Goal: Find specific page/section: Find specific page/section

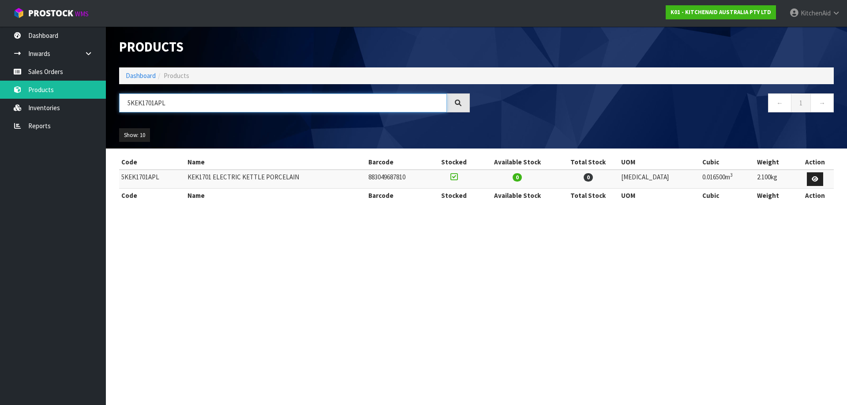
drag, startPoint x: 243, startPoint y: 104, endPoint x: -37, endPoint y: 116, distance: 279.4
click at [0, 116] on html "Toggle navigation ProStock WMS K01 - KITCHENAID AUSTRALIA PTY LTD [GEOGRAPHIC_D…" at bounding box center [423, 202] width 847 height 405
paste input "MT4109"
drag, startPoint x: 46, startPoint y: 111, endPoint x: 20, endPoint y: 112, distance: 26.0
click at [23, 112] on body "Toggle navigation ProStock WMS K01 - KITCHENAID AUSTRALIA PTY LTD [GEOGRAPHIC_D…" at bounding box center [423, 202] width 847 height 405
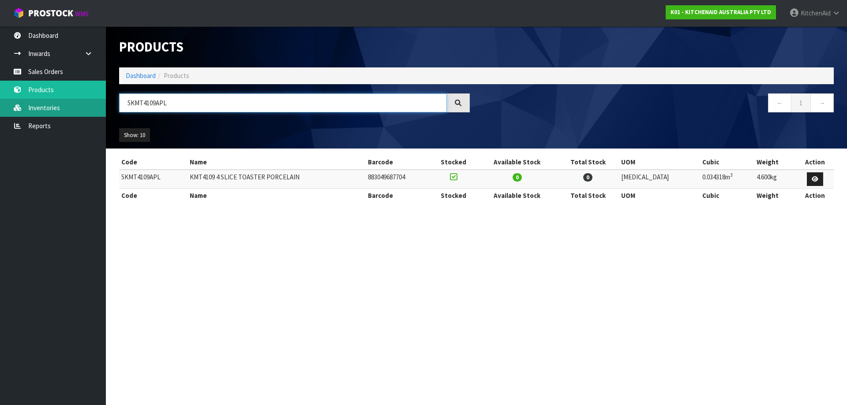
paste input "2"
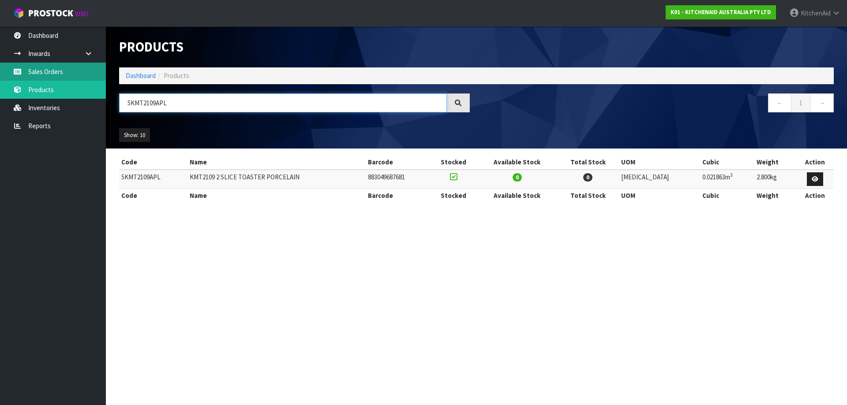
drag, startPoint x: 208, startPoint y: 102, endPoint x: 15, endPoint y: 77, distance: 194.4
click at [28, 80] on body "Toggle navigation ProStock WMS K01 - KITCHENAID AUSTRALIA PTY LTD [GEOGRAPHIC_D…" at bounding box center [423, 202] width 847 height 405
paste input "SM195PSAFT"
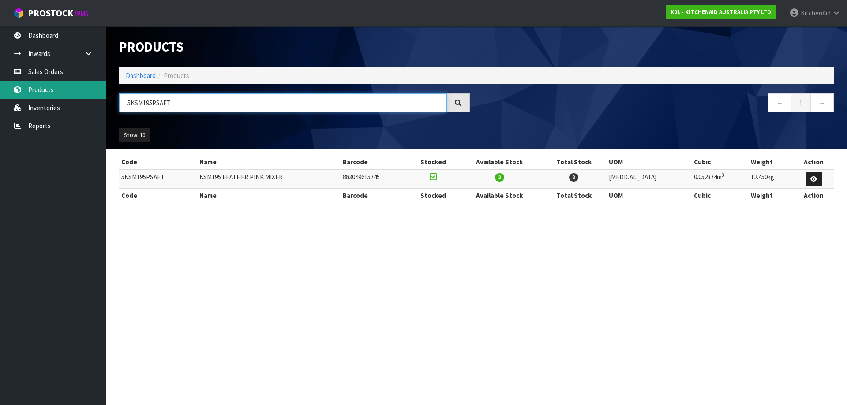
drag, startPoint x: 255, startPoint y: 96, endPoint x: 8, endPoint y: 81, distance: 247.9
click at [8, 81] on body "Toggle navigation ProStock WMS K01 - KITCHENAID AUSTRALIA PTY LTD [GEOGRAPHIC_D…" at bounding box center [423, 202] width 847 height 405
paste input "EK1701AER"
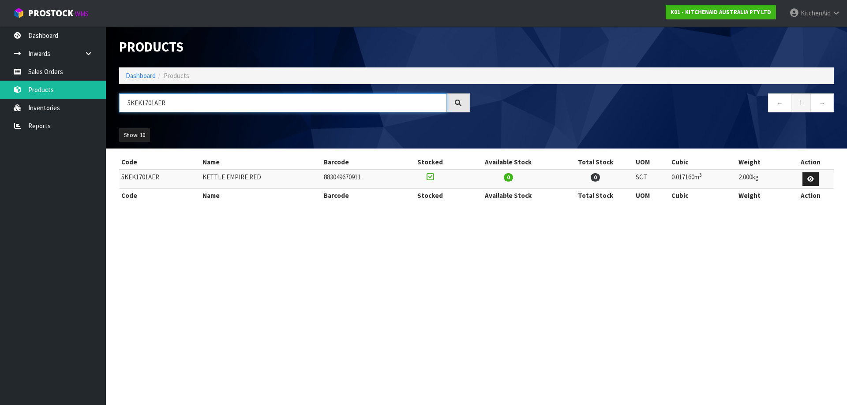
drag, startPoint x: 220, startPoint y: 101, endPoint x: 172, endPoint y: 102, distance: 47.6
click at [172, 102] on input "5KEK1701AER" at bounding box center [283, 103] width 328 height 19
paste input "5KSM5SSBRC"
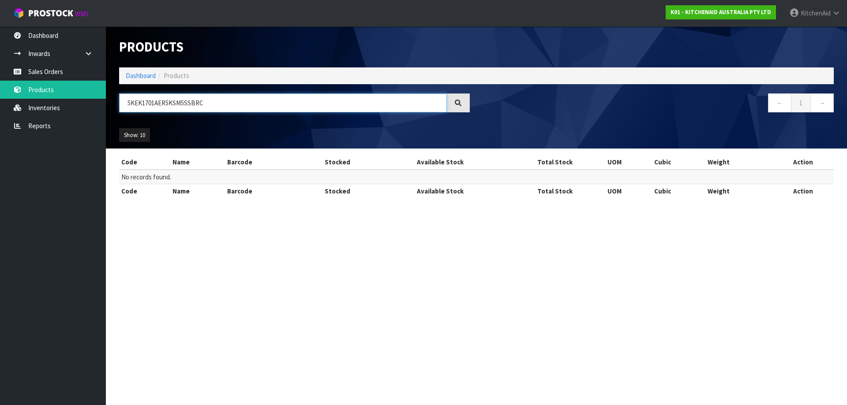
drag, startPoint x: 221, startPoint y: 109, endPoint x: -80, endPoint y: 102, distance: 300.9
click at [0, 102] on html "Toggle navigation ProStock WMS K01 - KITCHENAID AUSTRALIA PTY LTD [GEOGRAPHIC_D…" at bounding box center [423, 202] width 847 height 405
paste input "text"
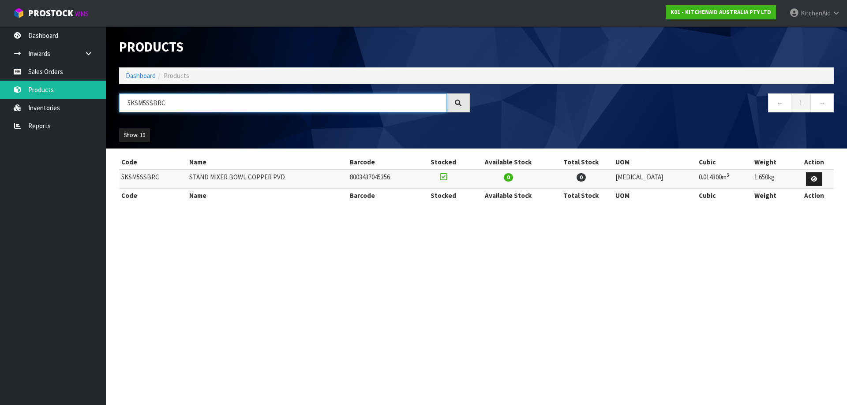
drag, startPoint x: 337, startPoint y: 101, endPoint x: -168, endPoint y: 38, distance: 508.8
click at [0, 38] on html "Toggle navigation ProStock WMS K01 - KITCHENAID AUSTRALIA PTY LTD [GEOGRAPHIC_D…" at bounding box center [423, 202] width 847 height 405
paste input "MT4109APT"
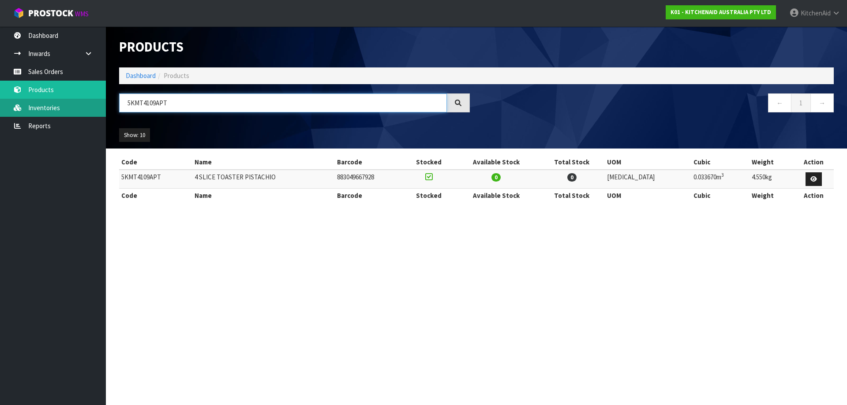
drag, startPoint x: 204, startPoint y: 101, endPoint x: 11, endPoint y: 107, distance: 192.8
click at [14, 107] on body "Toggle navigation ProStock WMS K01 - KITCHENAID AUSTRALIA PTY LTD [GEOGRAPHIC_D…" at bounding box center [423, 202] width 847 height 405
paste input "SM195PSAB"
type input "5KSM195PSABT"
